Goal: Task Accomplishment & Management: Manage account settings

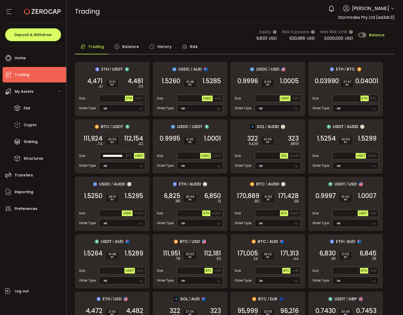
scroll to position [382, 0]
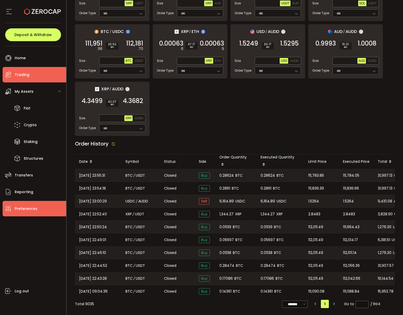
click at [20, 207] on span "Preferences" at bounding box center [26, 208] width 23 height 7
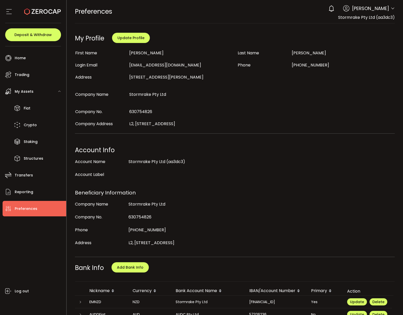
drag, startPoint x: 131, startPoint y: 215, endPoint x: 166, endPoint y: 213, distance: 35.3
click at [166, 213] on div "Company No. 630754826" at bounding box center [234, 218] width 321 height 13
drag, startPoint x: 172, startPoint y: 206, endPoint x: 128, endPoint y: 205, distance: 44.0
click at [129, 205] on div "Stormrake Pty Ltd" at bounding box center [234, 204] width 211 height 10
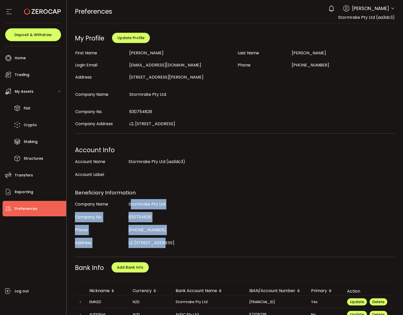
drag, startPoint x: 163, startPoint y: 248, endPoint x: 129, endPoint y: 203, distance: 56.6
click at [129, 203] on div "Account Info Account Name Stormrake Pty Ltd (aa3dc3) Account Label Beneficiary …" at bounding box center [235, 195] width 320 height 111
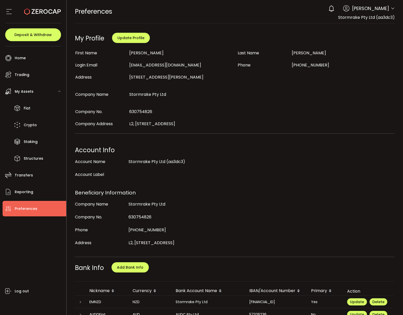
click at [256, 213] on div "630754826" at bounding box center [234, 217] width 211 height 10
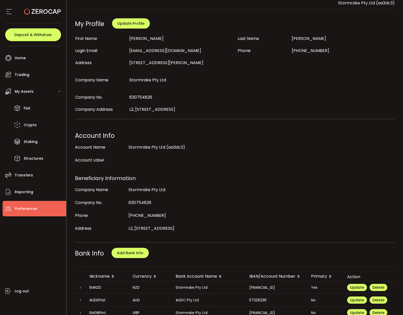
scroll to position [16, 0]
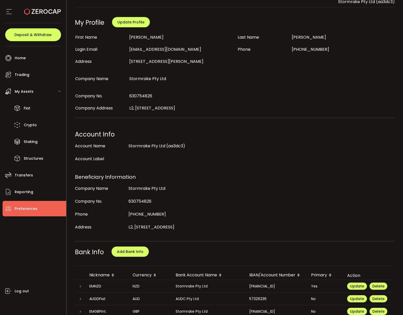
drag, startPoint x: 128, startPoint y: 201, endPoint x: 172, endPoint y: 203, distance: 43.9
click at [172, 203] on div "Company No. 630754826" at bounding box center [234, 202] width 321 height 13
click at [172, 203] on div "630754826" at bounding box center [234, 201] width 211 height 10
drag, startPoint x: 158, startPoint y: 203, endPoint x: 123, endPoint y: 201, distance: 35.1
click at [123, 201] on div "Company No. 630754826" at bounding box center [234, 202] width 321 height 13
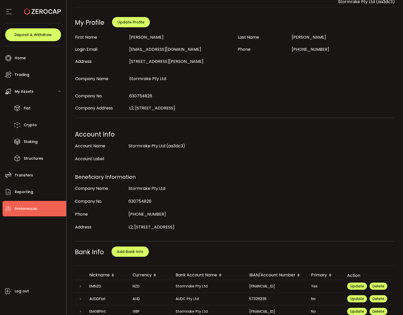
drag, startPoint x: 128, startPoint y: 189, endPoint x: 187, endPoint y: 199, distance: 59.4
click at [191, 195] on div "Company Name Stormrake Pty Ltd" at bounding box center [234, 189] width 321 height 13
drag, startPoint x: 180, startPoint y: 204, endPoint x: 173, endPoint y: 206, distance: 6.9
click at [178, 205] on div "630754826" at bounding box center [234, 201] width 211 height 10
drag, startPoint x: 155, startPoint y: 205, endPoint x: 114, endPoint y: 204, distance: 41.0
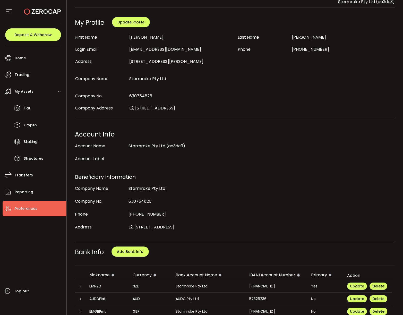
click at [114, 204] on div "Company No. 630754826" at bounding box center [234, 202] width 321 height 13
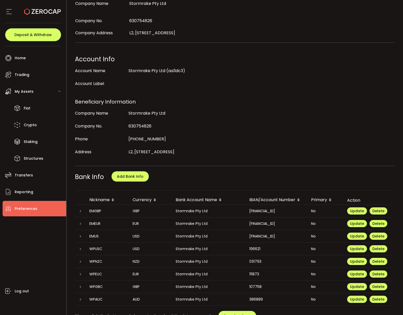
scroll to position [92, 0]
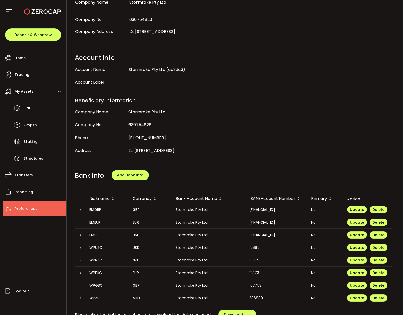
click at [188, 122] on div "630754826" at bounding box center [234, 125] width 211 height 10
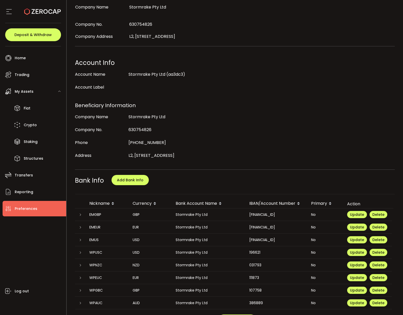
scroll to position [0, 0]
